Goal: Ask a question: Seek information or help from site administrators or community

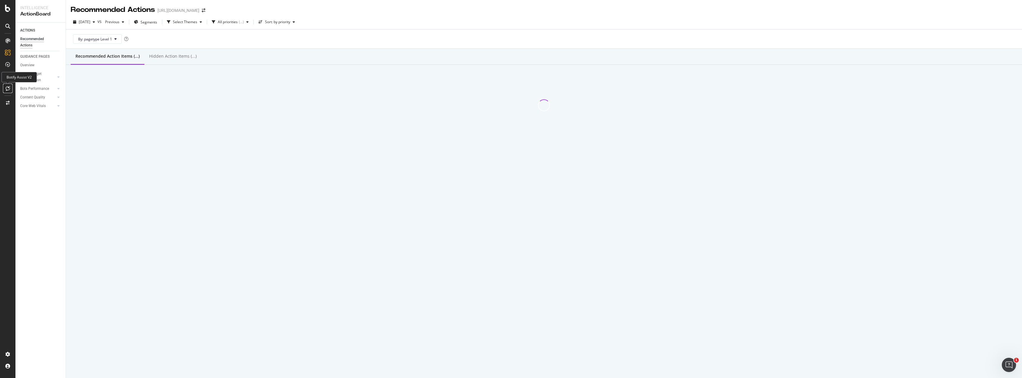
click at [9, 84] on div at bounding box center [8, 88] width 10 height 10
click at [7, 88] on icon at bounding box center [8, 88] width 4 height 5
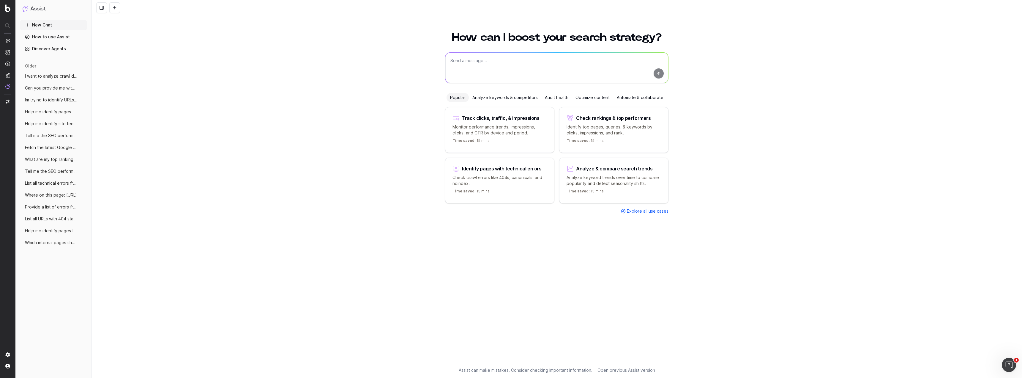
click at [513, 66] on textarea at bounding box center [556, 68] width 223 height 30
paste textarea "https://www.unitedrentals.com/project-uptime/safety/how-inspect-your-ppe https:…"
type textarea "I need to pull out the keywords from this list of urls: https://www.unitedrenta…"
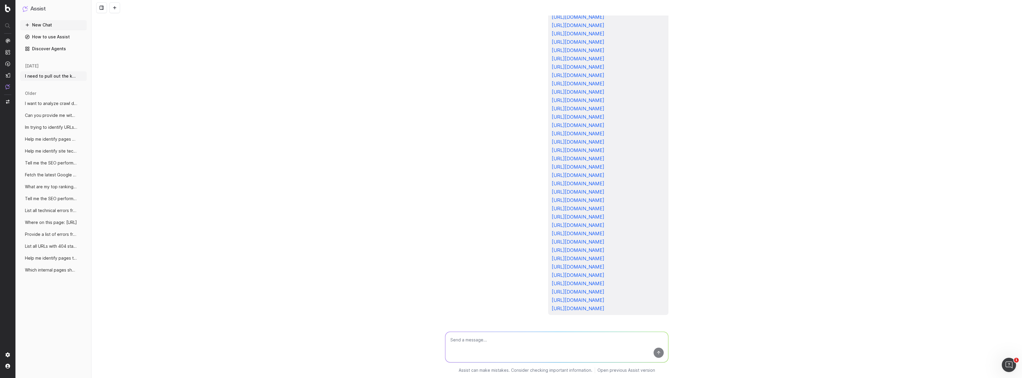
scroll to position [793, 0]
click at [508, 349] on textarea at bounding box center [556, 347] width 223 height 30
click at [682, 108] on div "I need to pull out the keywords from this list of urls: https://www.unitedrenta…" at bounding box center [557, 189] width 931 height 378
click at [50, 78] on span "I need to pull out the keywords from thi" at bounding box center [51, 76] width 52 height 6
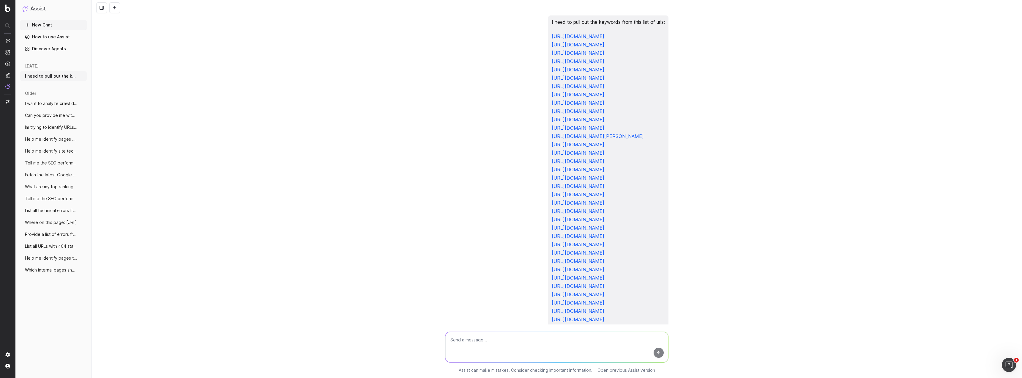
click at [48, 35] on link "How to use Assist" at bounding box center [53, 37] width 67 height 10
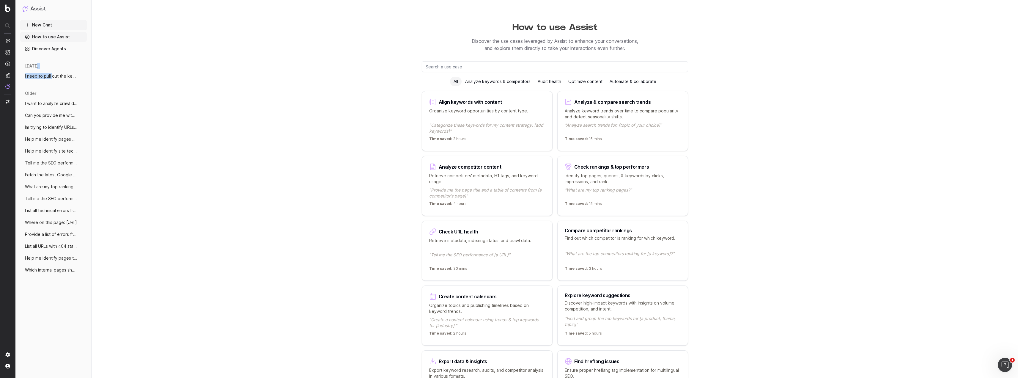
click at [52, 70] on div "today I need to pull out the keywords from thi More" at bounding box center [53, 74] width 67 height 27
click at [56, 78] on span "I need to pull out the keywords from thi" at bounding box center [51, 76] width 52 height 6
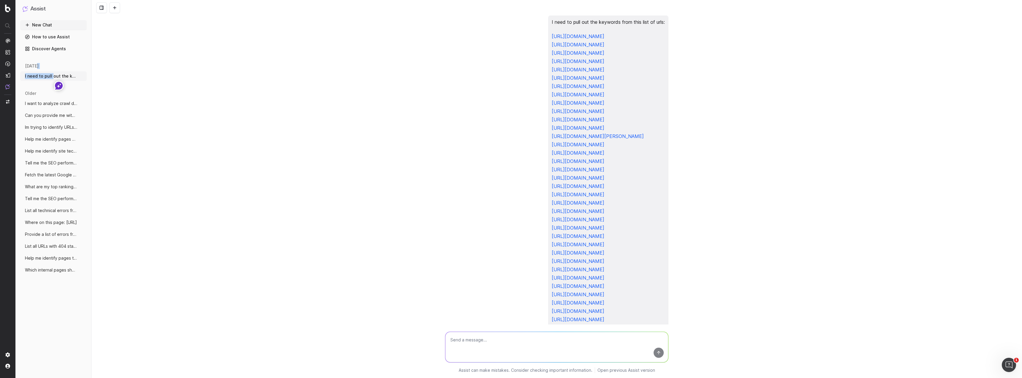
click at [54, 75] on span "I need to pull out the keywords from thi" at bounding box center [51, 76] width 52 height 6
click at [490, 354] on textarea at bounding box center [556, 347] width 223 height 30
type textarea "?"
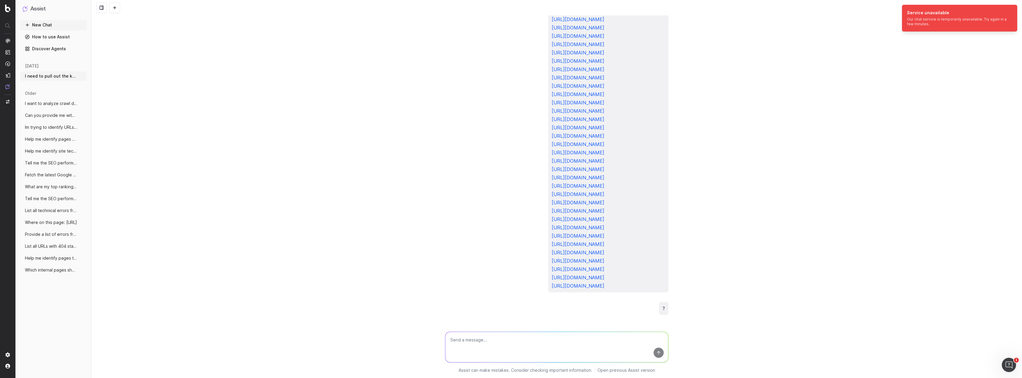
scroll to position [816, 0]
click at [55, 24] on button "New Chat" at bounding box center [53, 25] width 67 height 10
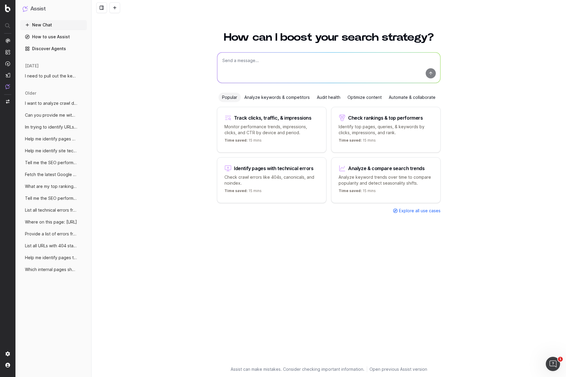
click at [313, 62] on textarea at bounding box center [328, 68] width 223 height 30
paste textarea "https://www.unitedrentals.com/project-uptime/safety/how-determine-trees-fall-zo…"
type textarea "How can I improve this: https://www.unitedrentals.com/project-uptime/safety/how…"
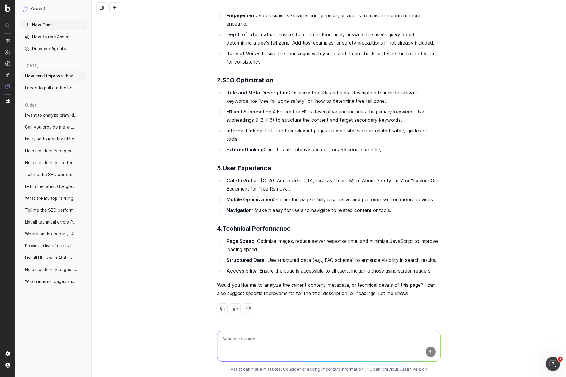
scroll to position [102, 0]
click at [313, 349] on textarea at bounding box center [328, 346] width 223 height 30
type textarea "Whats the target keyword"
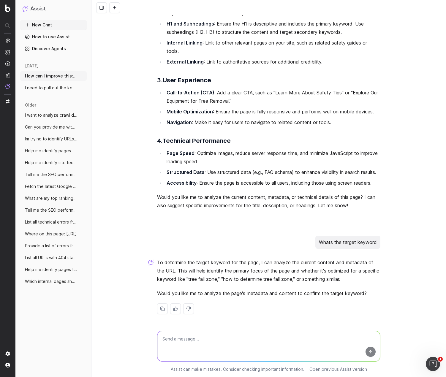
scroll to position [0, 0]
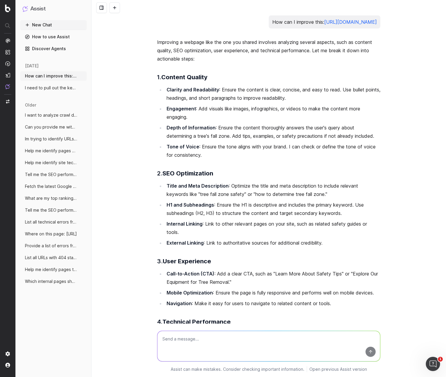
click at [67, 26] on button "New Chat" at bounding box center [53, 25] width 67 height 10
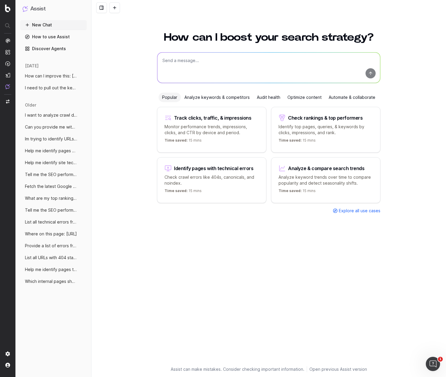
click at [298, 53] on textarea at bounding box center [268, 68] width 223 height 30
type textarea "I want to analyze content in /Project-Uptime/ and determine which are best to r…"
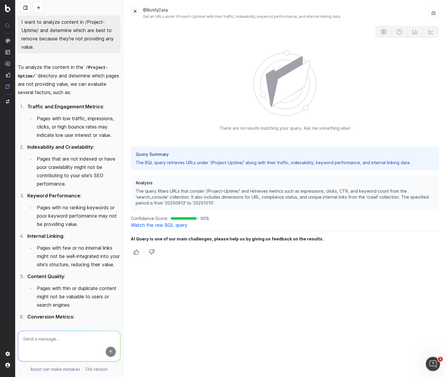
click at [181, 225] on link "Watch the raw BQL query" at bounding box center [159, 225] width 56 height 6
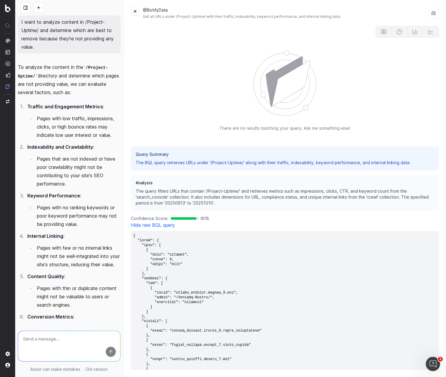
scroll to position [422, 0]
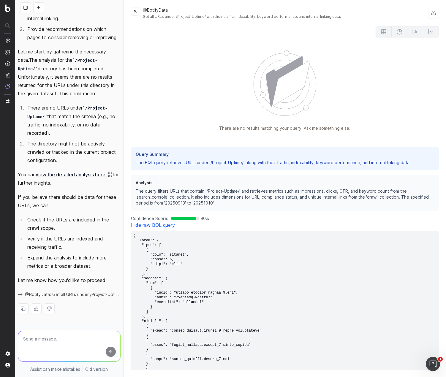
click at [135, 6] on div "@BotifyData Get all URLs under /Project-Uptime/ with their traffic, indexabilit…" at bounding box center [285, 188] width 322 height 377
click at [134, 10] on button at bounding box center [135, 11] width 8 height 8
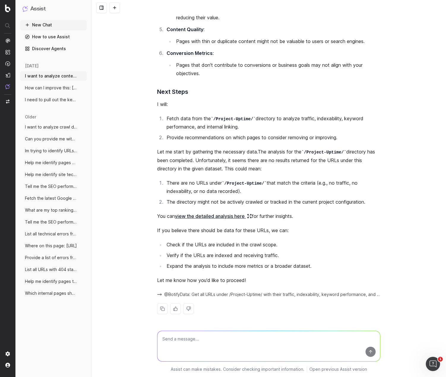
scroll to position [164, 0]
click at [59, 27] on button "New Chat" at bounding box center [53, 25] width 67 height 10
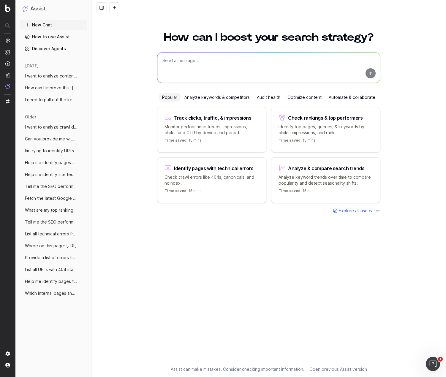
click at [207, 53] on textarea at bounding box center [268, 68] width 223 height 30
click at [304, 93] on div "Optimize content" at bounding box center [304, 98] width 41 height 10
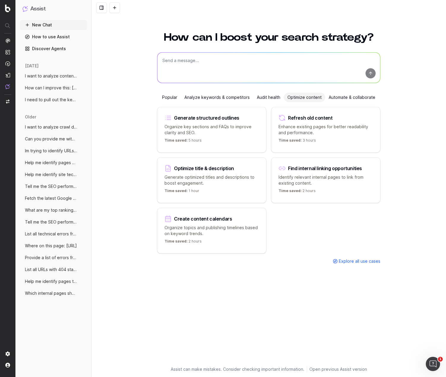
click at [328, 143] on div "Time saved: 3 hours" at bounding box center [326, 141] width 94 height 7
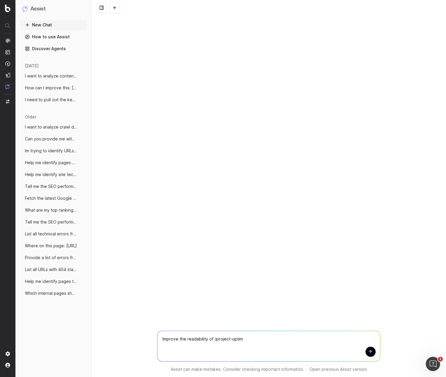
type textarea "Improve the readability of /project-uptime"
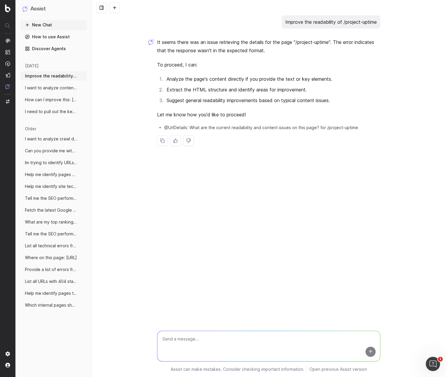
click at [237, 343] on textarea at bounding box center [268, 346] width 223 height 30
type textarea "Yes"
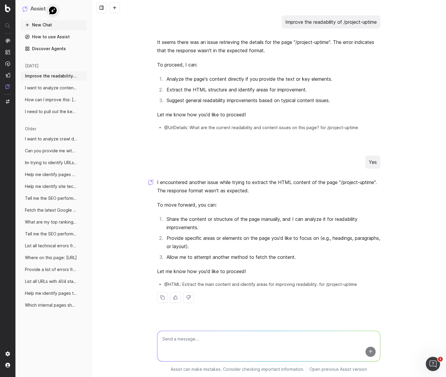
click at [282, 344] on textarea at bounding box center [268, 346] width 223 height 30
type textarea "Fetch again"
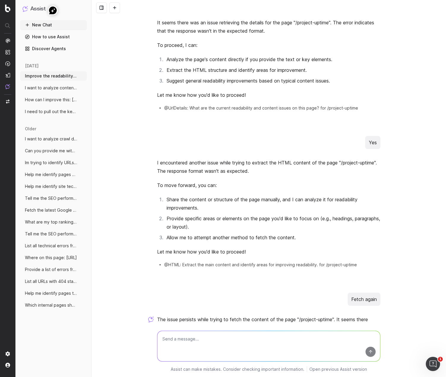
scroll to position [129, 0]
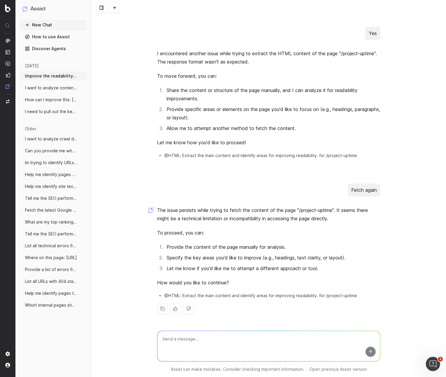
click at [307, 343] on textarea at bounding box center [268, 346] width 223 height 30
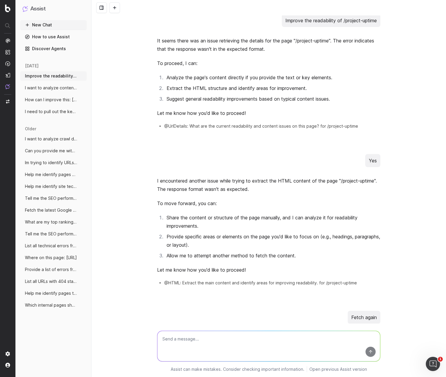
scroll to position [0, 0]
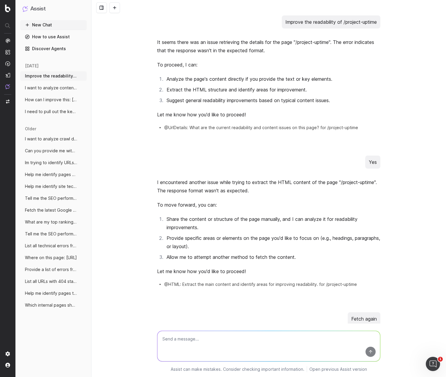
click at [37, 24] on button "New Chat" at bounding box center [53, 25] width 67 height 10
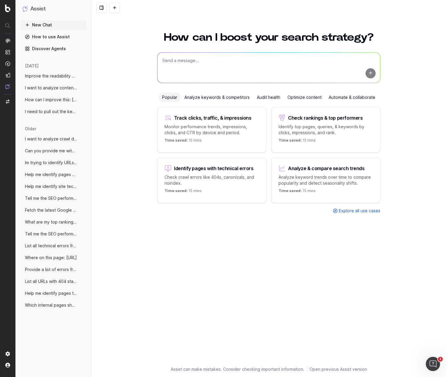
click at [242, 135] on div "Track clicks, traffic, & impressions Monitor performance trends, impressions, c…" at bounding box center [211, 130] width 109 height 46
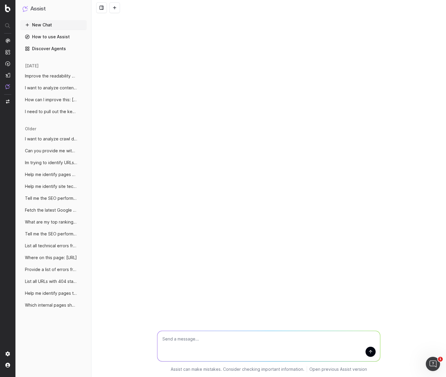
drag, startPoint x: 348, startPoint y: 343, endPoint x: 71, endPoint y: 323, distance: 277.6
click at [71, 323] on div "Assist New Chat How to use Assist Discover Agents today Improve the readability…" at bounding box center [223, 188] width 446 height 377
type textarea "Change in clicks/CTR/impressions over last 28 days vs last (branded vs non-bran…"
click at [43, 26] on button "New Chat" at bounding box center [53, 25] width 67 height 10
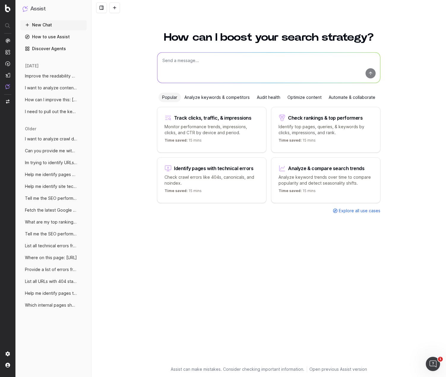
click at [215, 98] on div "Analyze keywords & competitors" at bounding box center [217, 98] width 72 height 10
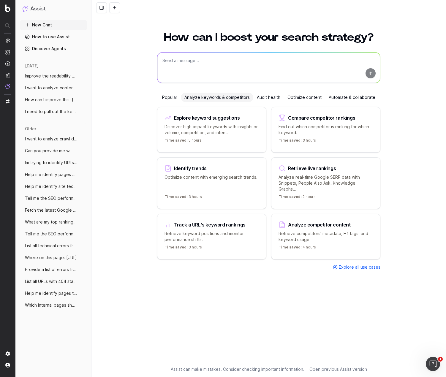
click at [316, 102] on div "Popular Analyze keywords & competitors Audit health Optimize content Automate &…" at bounding box center [268, 182] width 223 height 178
click at [313, 94] on div "Optimize content" at bounding box center [304, 98] width 41 height 10
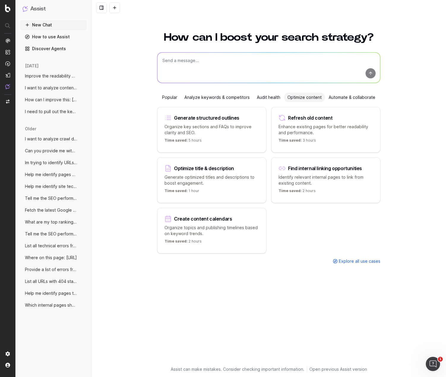
click at [299, 70] on textarea at bounding box center [268, 68] width 223 height 30
paste textarea "https://www.unitedrentals.com/project-uptime/safety/how-determine-trees-fall-zo…"
type textarea "https://www.unitedrentals.com/project-uptime/safety/how-determine-trees-fall-zo…"
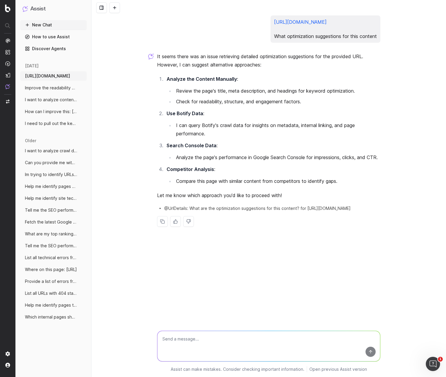
click at [282, 223] on div "It seems there was an issue retrieving detailed optimization suggestions for th…" at bounding box center [268, 144] width 223 height 184
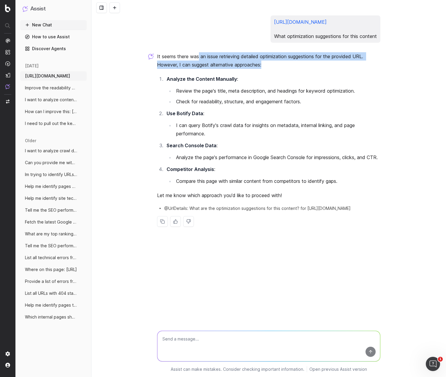
drag, startPoint x: 199, startPoint y: 57, endPoint x: 346, endPoint y: 75, distance: 148.1
click at [346, 75] on div "It seems there was an issue retrieving detailed optimization suggestions for th…" at bounding box center [268, 144] width 223 height 184
click at [62, 89] on span "Improve the readability of /project-upti" at bounding box center [51, 88] width 52 height 6
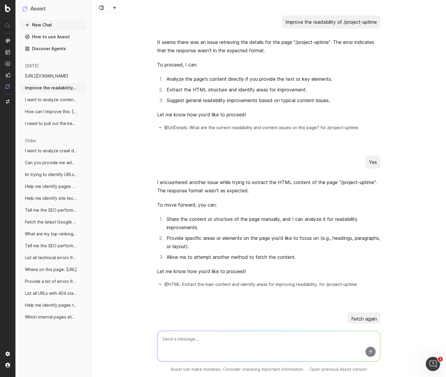
click at [59, 101] on span "I want to analyze content in /Project-Up" at bounding box center [51, 100] width 52 height 6
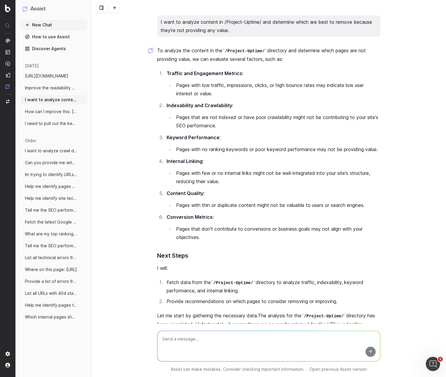
click at [42, 112] on span "How can I improve this: https://www.unit" at bounding box center [51, 112] width 52 height 6
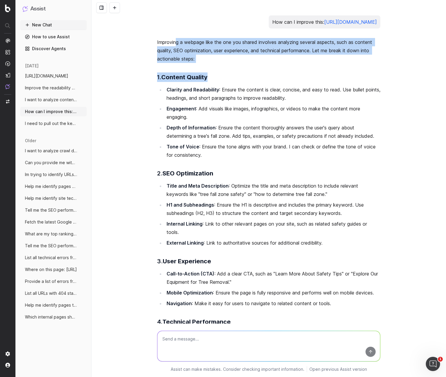
drag, startPoint x: 174, startPoint y: 51, endPoint x: 206, endPoint y: 87, distance: 48.2
click at [206, 87] on div "Improving a webpage like the one you shared involves analyzing several aspects,…" at bounding box center [268, 227] width 223 height 379
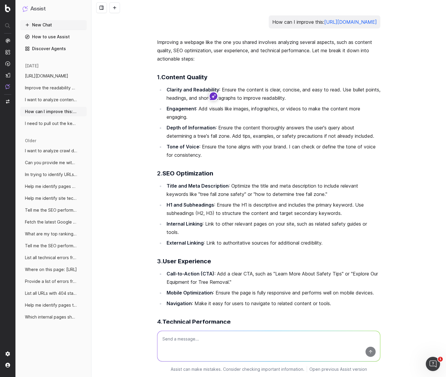
click at [216, 113] on li "Engagement : Add visuals like images, infographics, or videos to make the conte…" at bounding box center [273, 113] width 216 height 17
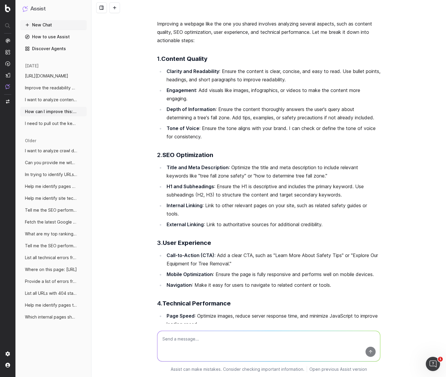
scroll to position [59, 0]
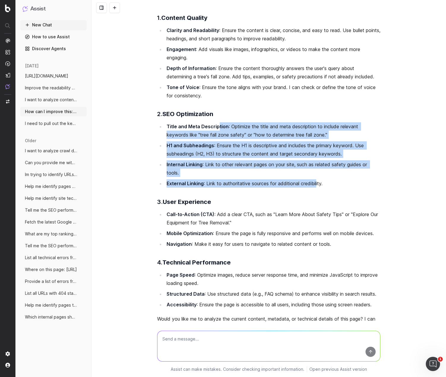
drag, startPoint x: 222, startPoint y: 129, endPoint x: 316, endPoint y: 192, distance: 113.2
click at [316, 192] on div "Improving a webpage like the one you shared involves analyzing several aspects,…" at bounding box center [268, 168] width 223 height 379
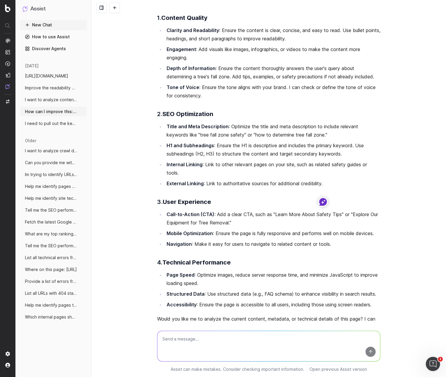
click at [319, 188] on li "External Linking : Link to authoritative sources for additional credibility." at bounding box center [273, 183] width 216 height 8
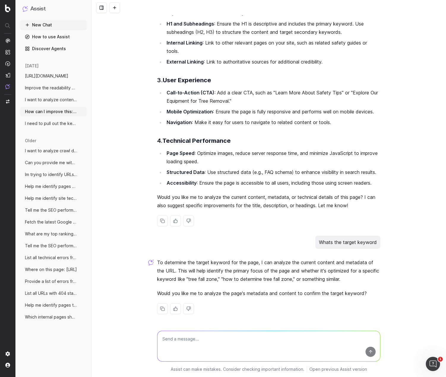
scroll to position [190, 0]
